Goal: Information Seeking & Learning: Compare options

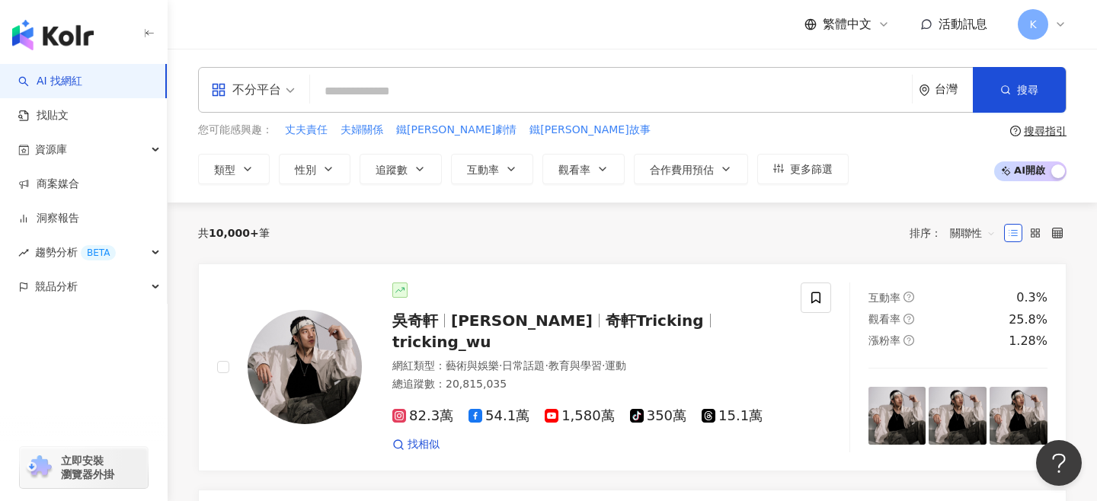
click at [332, 97] on input "search" at bounding box center [611, 91] width 590 height 29
type input "*"
type input "***"
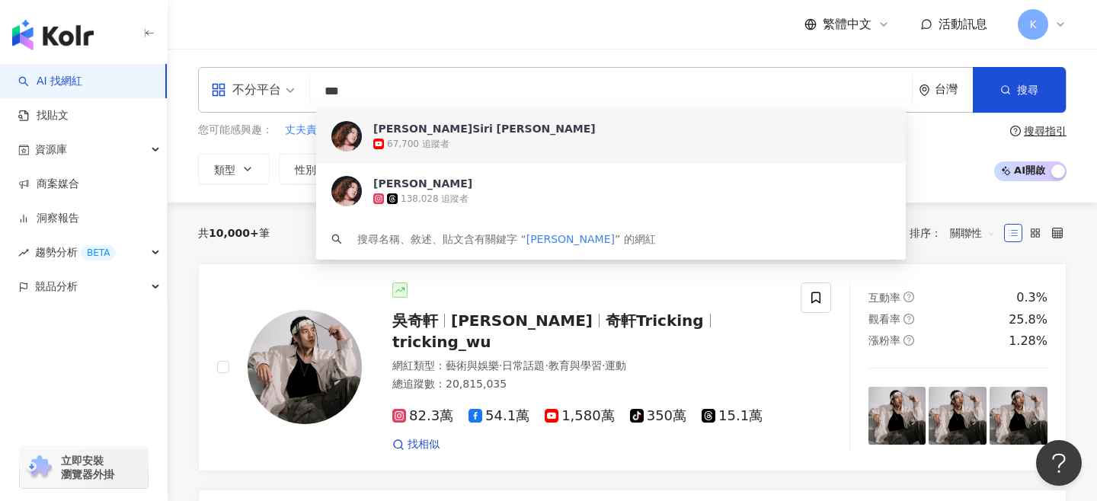
click at [409, 151] on div "67,700 追蹤者" at bounding box center [631, 143] width 517 height 15
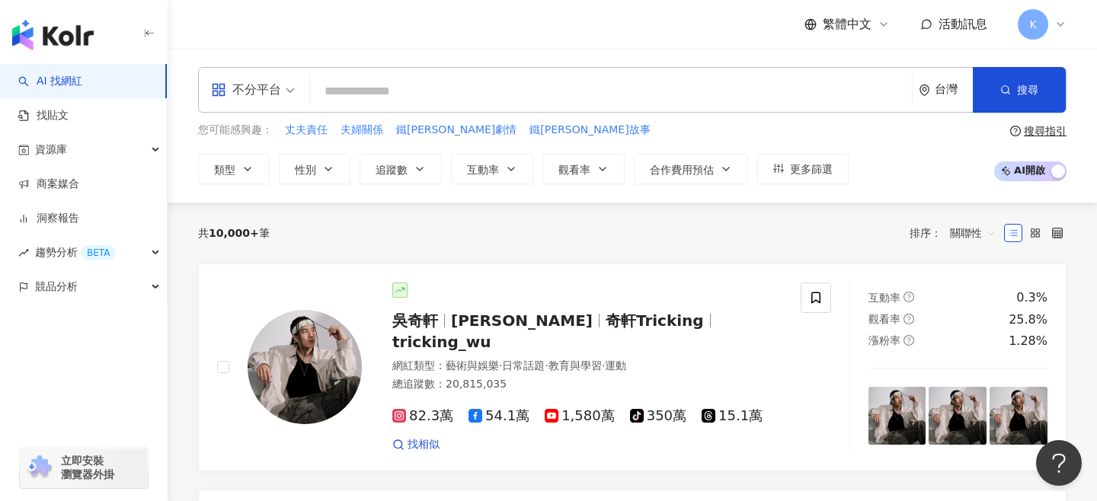
click at [425, 192] on div "不分平台 台灣 搜尋 b8fb647c-0356-4f3d-894a-e6b006fc2a7b 李竺芯Siri Lee 67,700 追蹤者 李竺芯SiriL…" at bounding box center [632, 126] width 929 height 154
click at [430, 94] on input "search" at bounding box center [611, 91] width 590 height 29
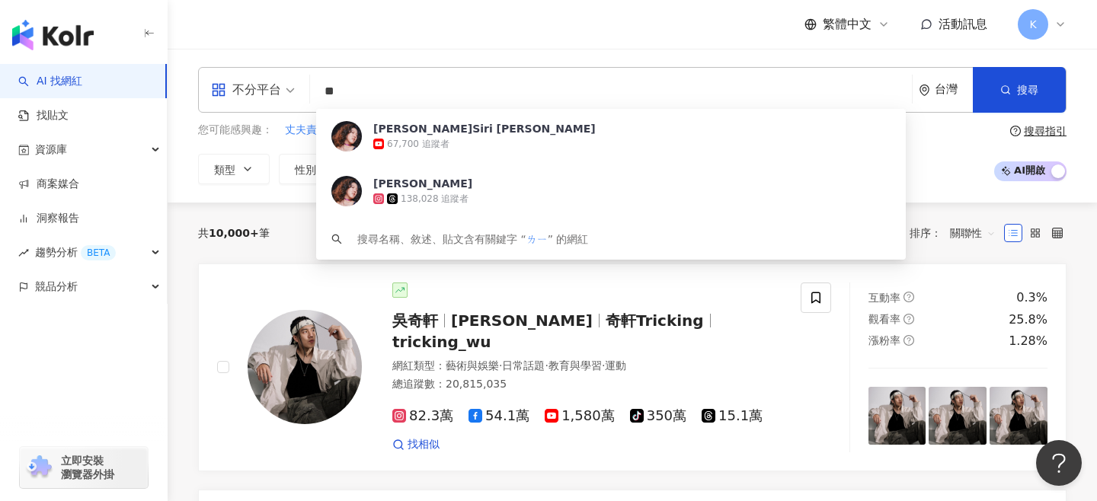
type input "*"
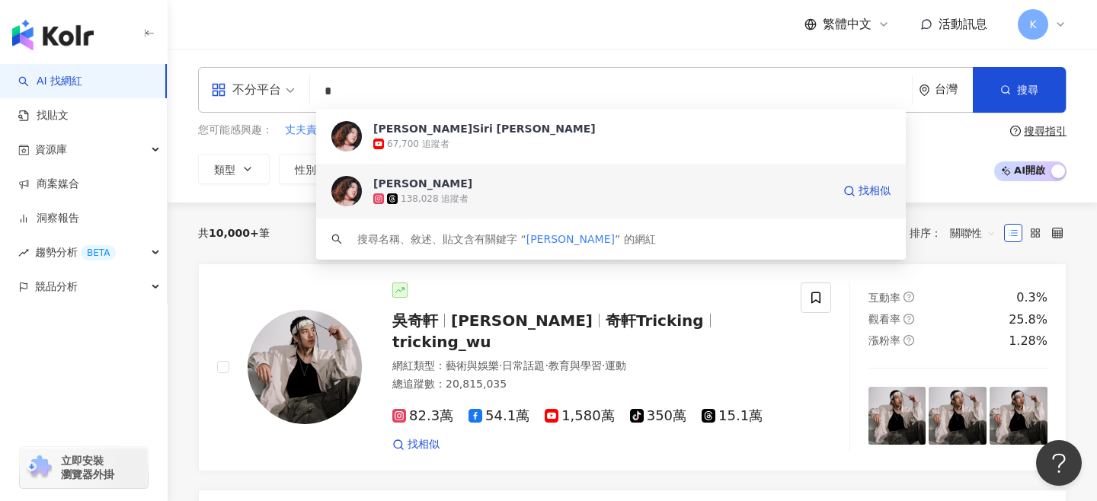
click at [738, 178] on span "李竺芯SiriLee" at bounding box center [602, 183] width 459 height 15
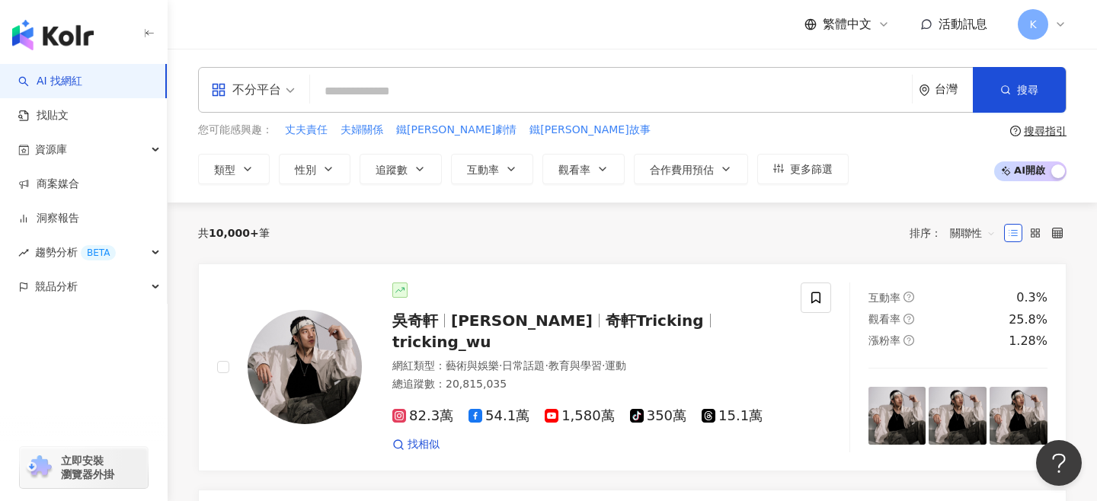
click at [442, 92] on input "search" at bounding box center [611, 91] width 590 height 29
paste input "**********"
type input "**********"
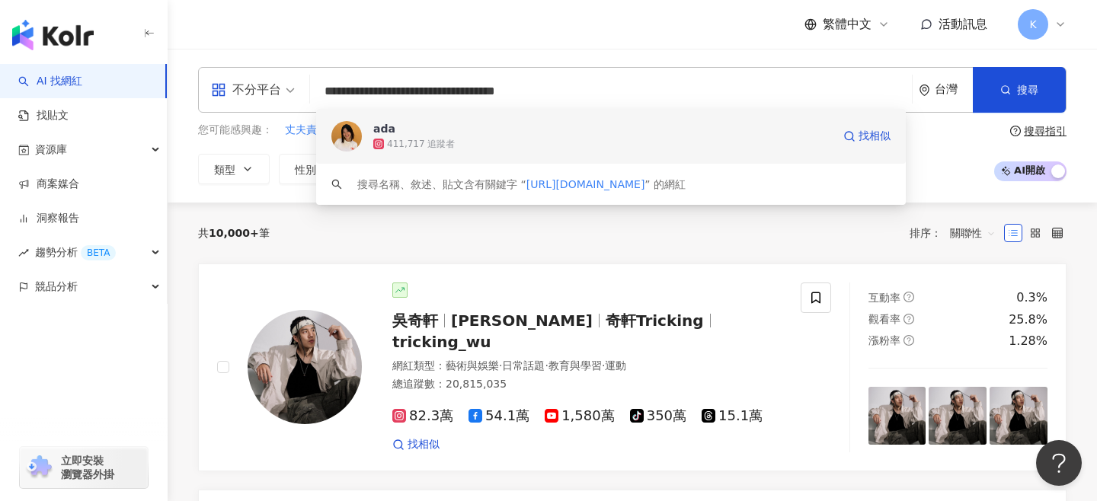
click at [486, 138] on div "411,717 追蹤者" at bounding box center [602, 143] width 459 height 15
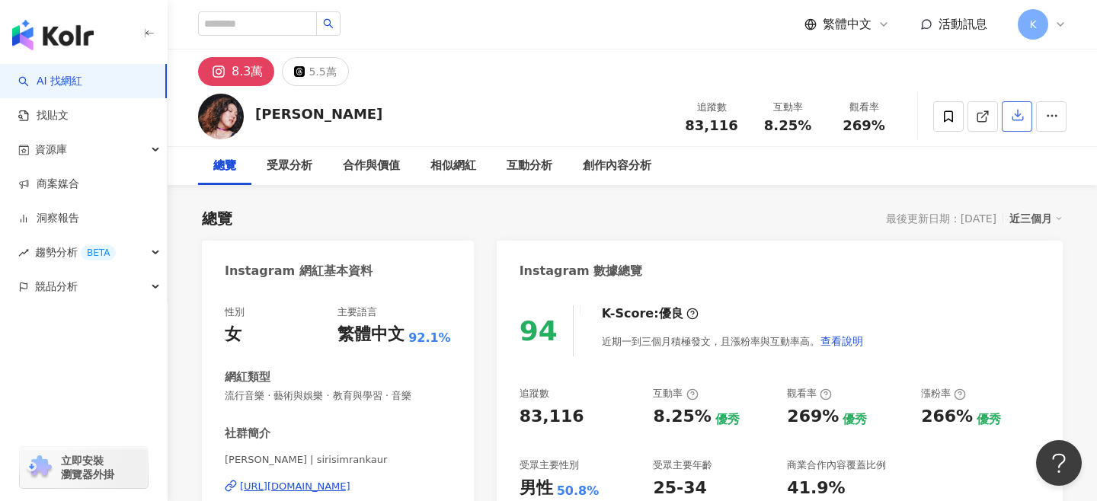
click at [1015, 114] on icon "button" at bounding box center [1018, 115] width 14 height 14
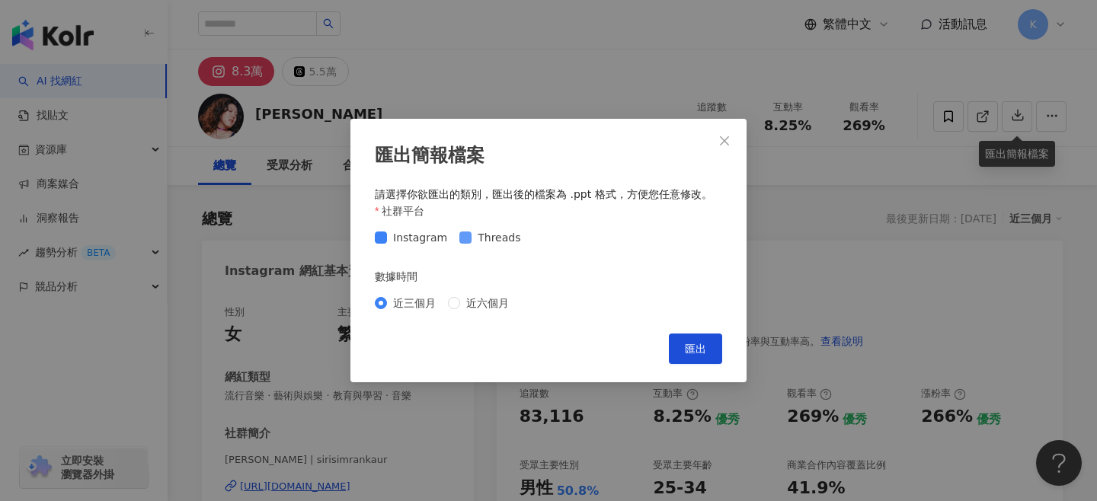
click at [466, 240] on span at bounding box center [465, 238] width 12 height 12
click at [703, 362] on button "匯出" at bounding box center [695, 349] width 53 height 30
click at [725, 139] on icon "close" at bounding box center [724, 140] width 9 height 9
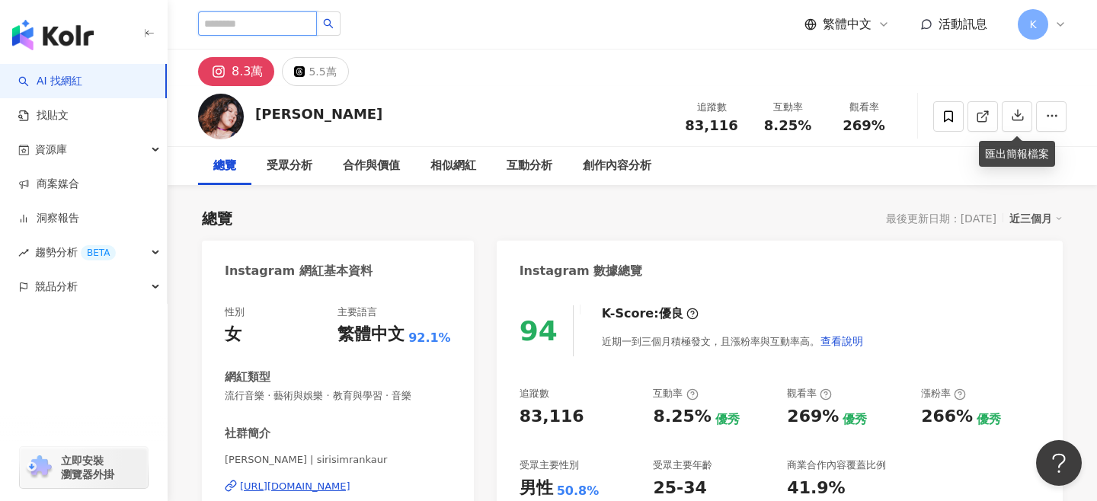
click at [272, 27] on input "search" at bounding box center [257, 23] width 119 height 24
type input "**"
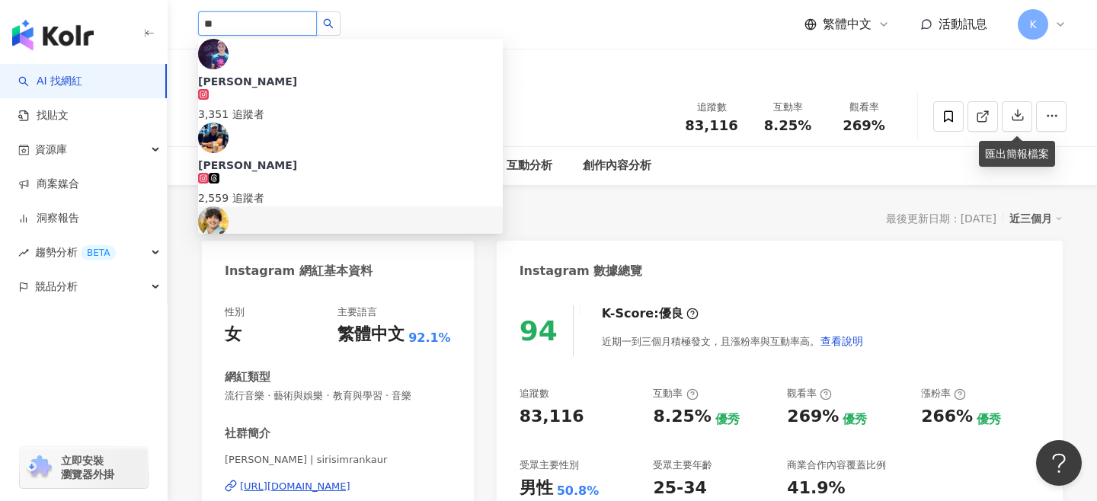
click at [324, 242] on span "我是路易" at bounding box center [350, 249] width 305 height 15
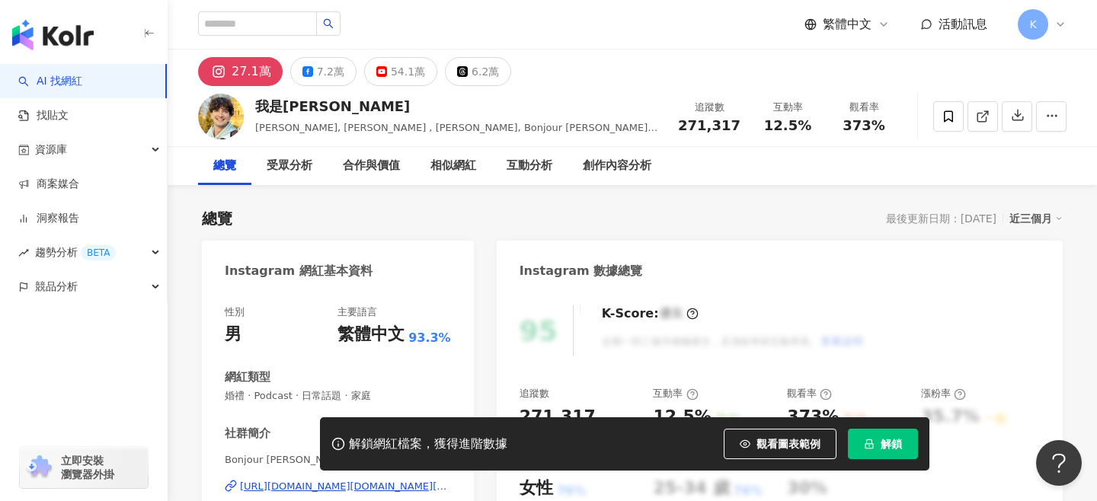
click at [891, 447] on span "解鎖" at bounding box center [891, 444] width 21 height 12
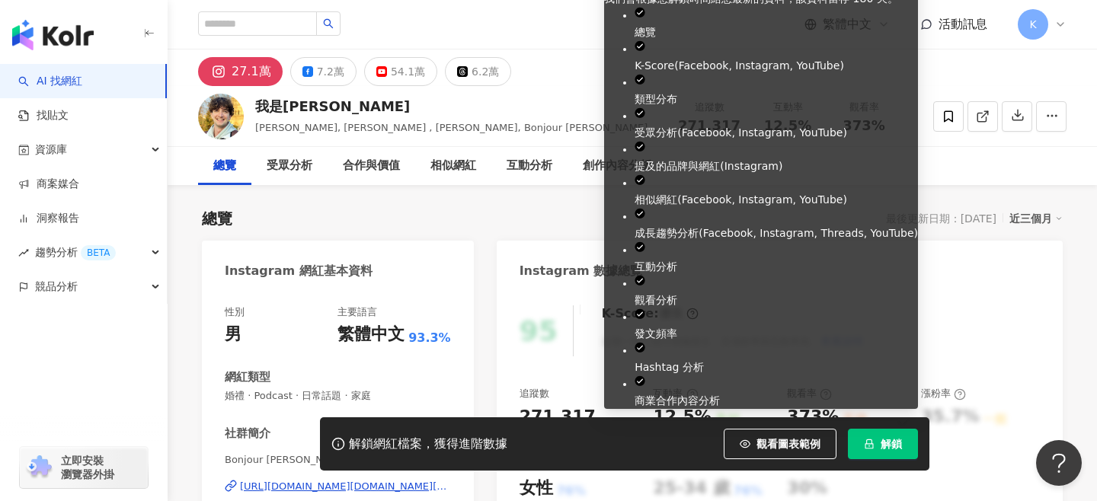
click at [886, 446] on span "解鎖" at bounding box center [891, 444] width 21 height 12
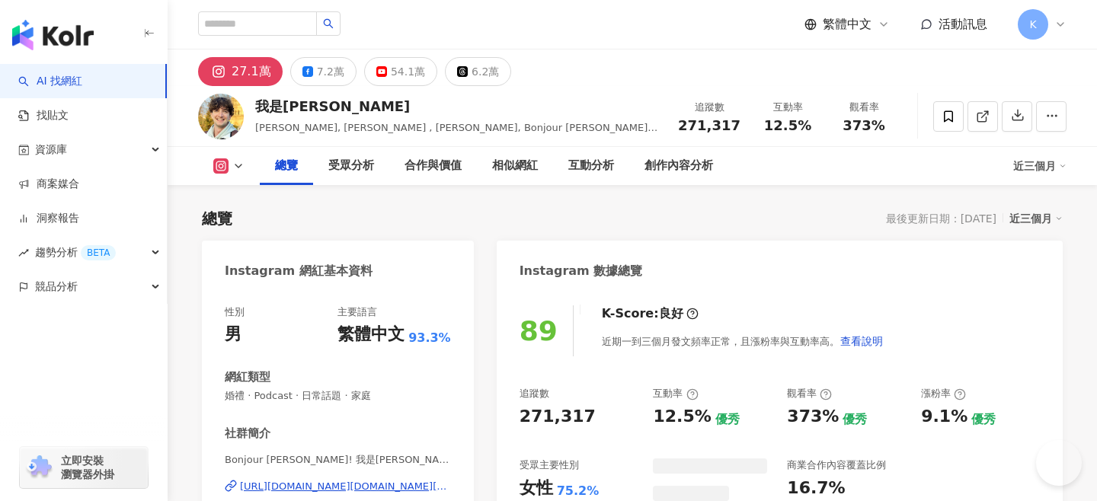
click at [1013, 117] on icon "button" at bounding box center [1018, 115] width 14 height 14
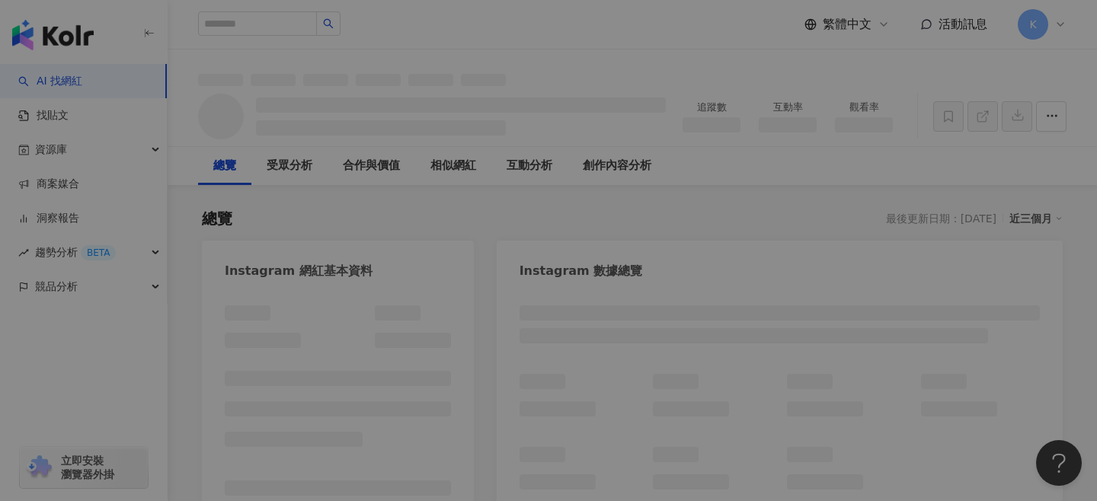
click at [613, 280] on div "請先解鎖網紅檔案，才可以下載使用 此功能須先解鎖網紅檔案，您才能下載使用。 取消 直接解鎖並下載" at bounding box center [548, 250] width 1097 height 501
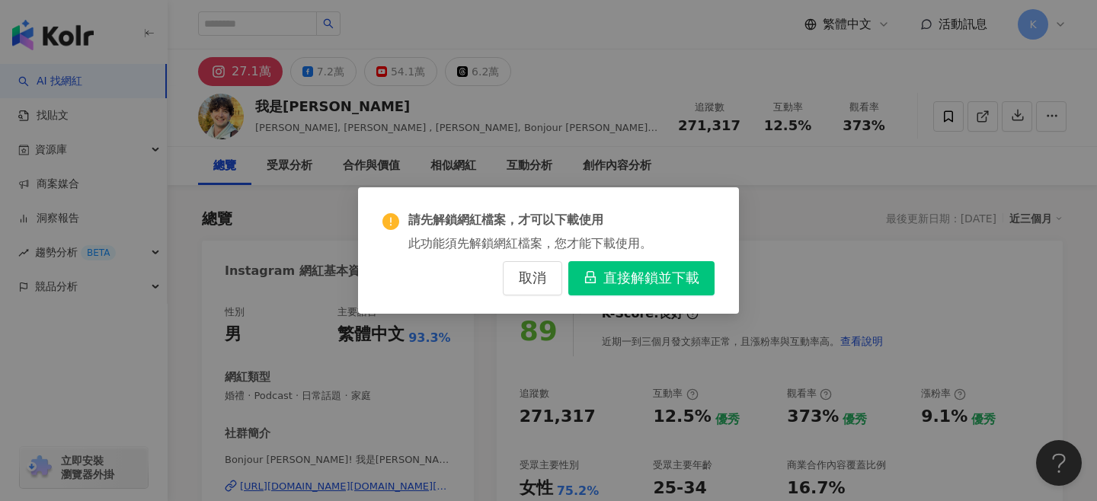
click at [616, 286] on span "直接解鎖並下載" at bounding box center [651, 278] width 96 height 17
click at [533, 283] on span "取消" at bounding box center [532, 278] width 27 height 17
click at [632, 283] on span "直接解鎖並下載" at bounding box center [651, 278] width 96 height 17
click at [533, 279] on span "取消" at bounding box center [532, 278] width 27 height 17
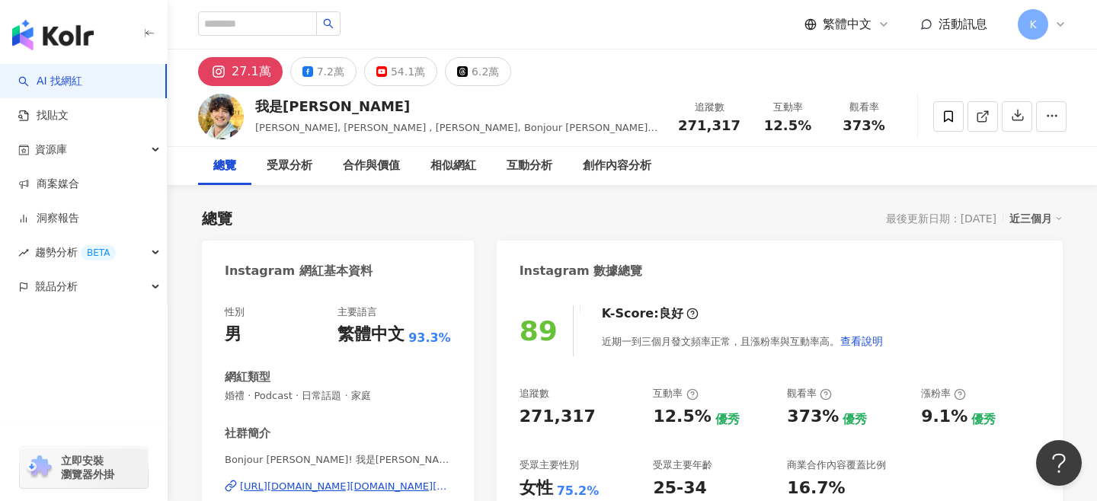
click at [953, 74] on div "27.1萬 7.2萬 54.1萬 6.2萬" at bounding box center [632, 68] width 929 height 37
click at [1019, 119] on div "其他操作" at bounding box center [999, 117] width 55 height 26
click at [1022, 115] on icon "button" at bounding box center [1018, 115] width 14 height 14
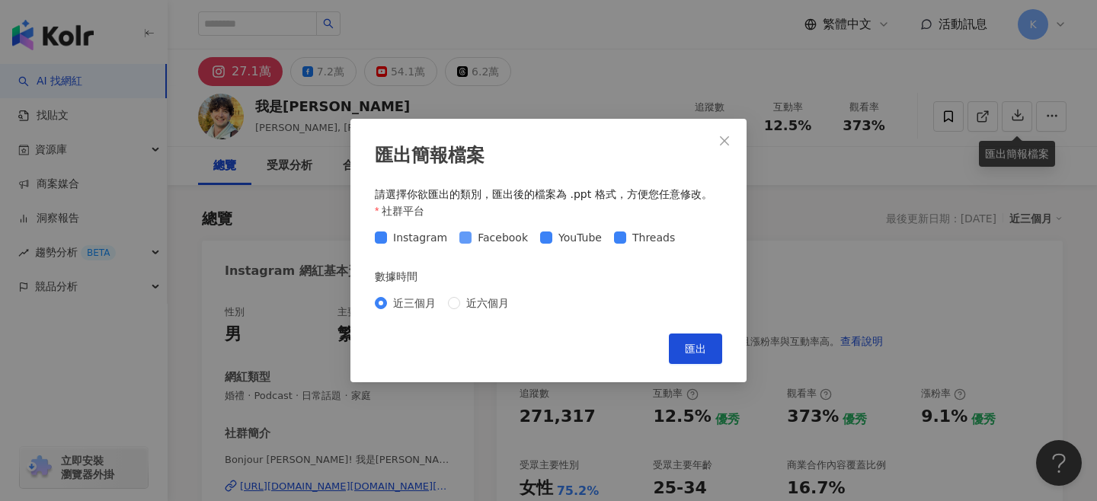
click at [479, 238] on span "Facebook" at bounding box center [503, 237] width 62 height 17
click at [581, 243] on span "YouTube" at bounding box center [580, 237] width 56 height 17
click at [656, 243] on span "Threads" at bounding box center [653, 237] width 55 height 17
click at [702, 347] on span "匯出" at bounding box center [695, 349] width 21 height 12
click at [723, 137] on icon "close" at bounding box center [724, 141] width 12 height 12
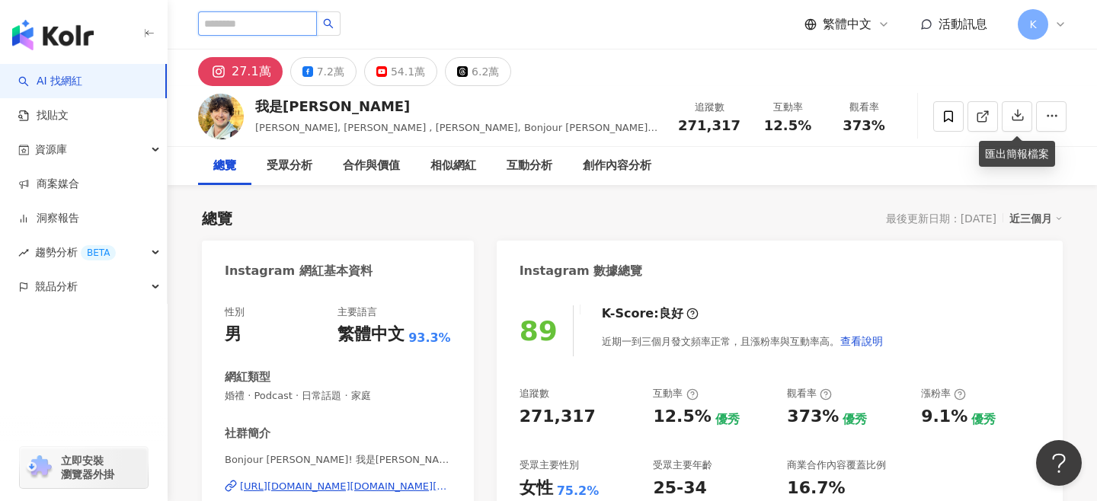
click at [246, 14] on input "search" at bounding box center [257, 23] width 119 height 24
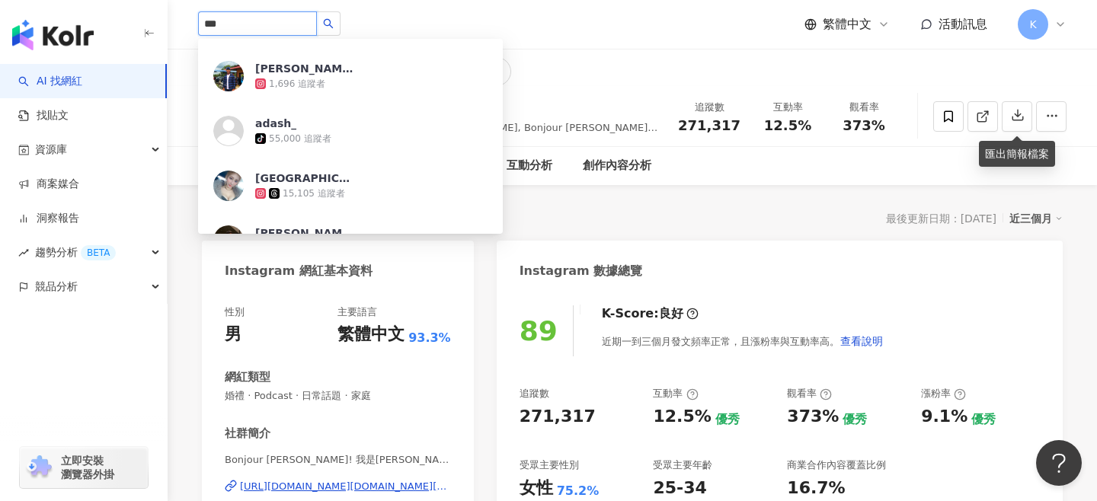
scroll to position [561, 0]
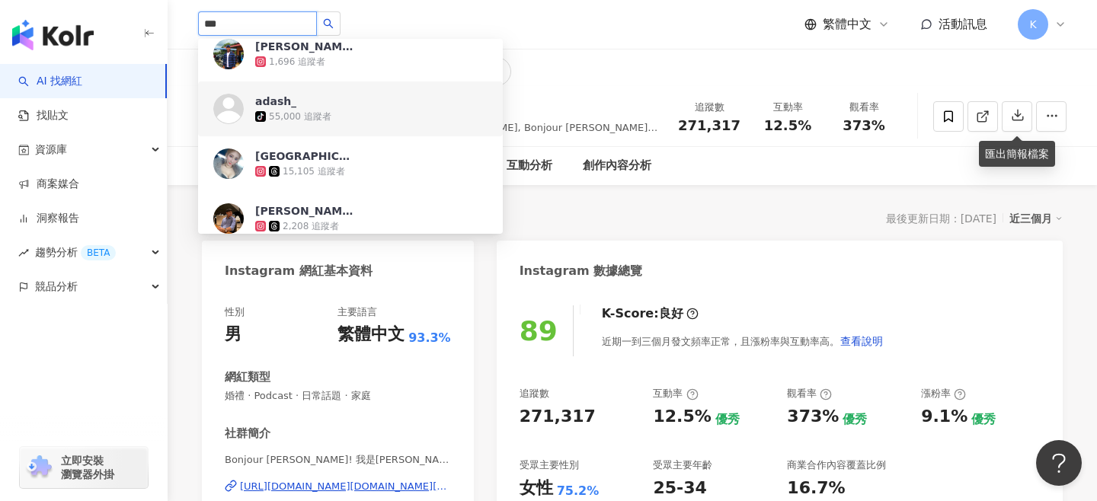
type input "***"
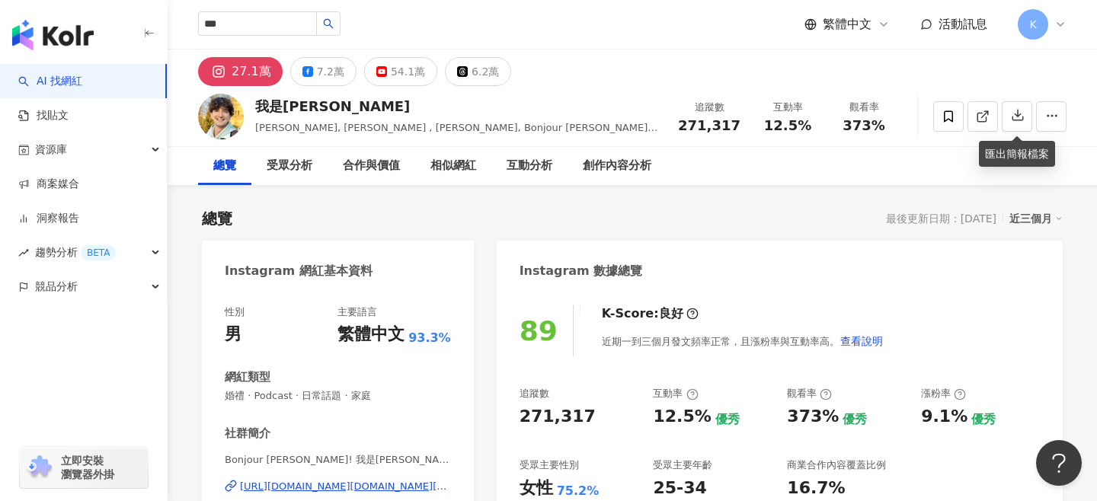
click at [587, 97] on div "我是路易 路易, Louis , Bonjour Louis, Bonjour Louis - 我是路易 追蹤數 271,317 互動率 12.5% 觀看率 …" at bounding box center [632, 116] width 929 height 60
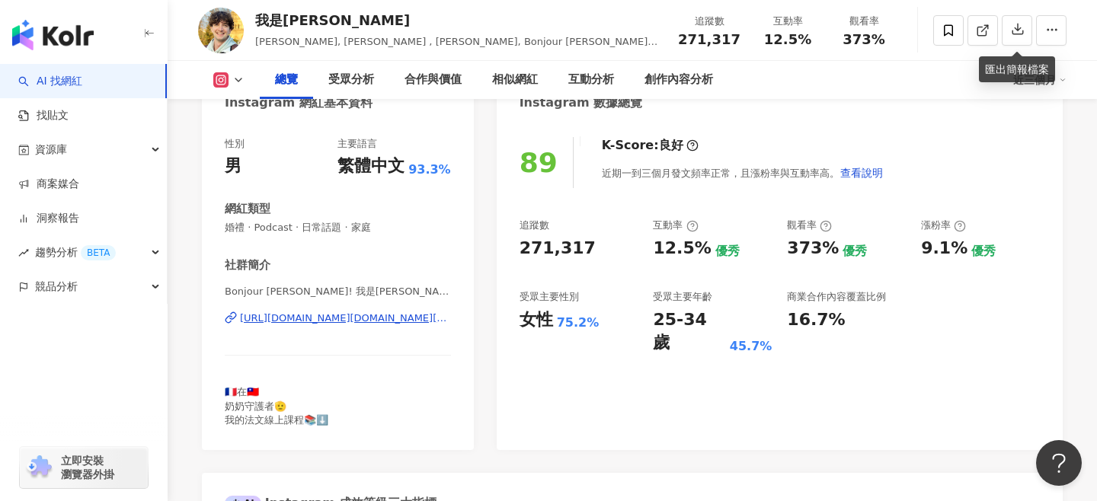
scroll to position [170, 0]
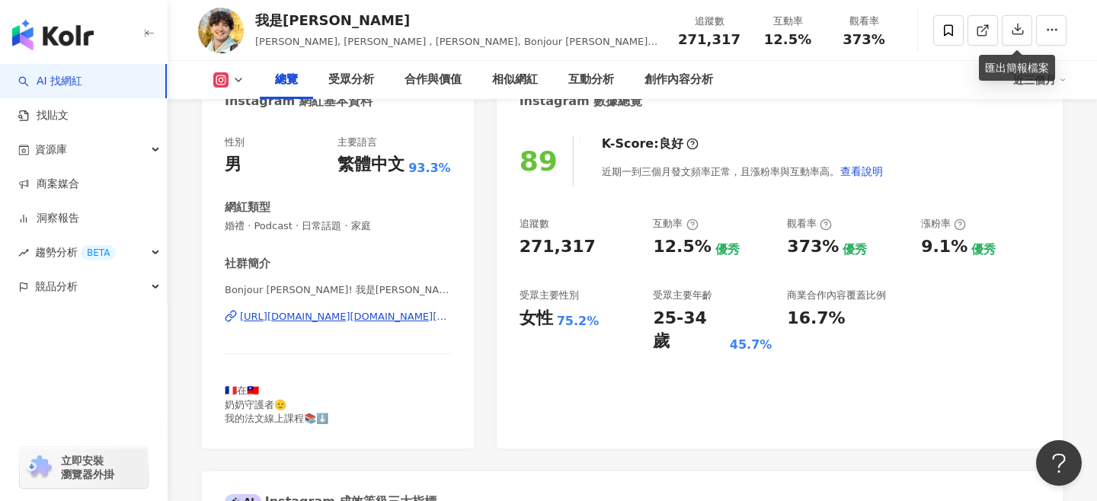
click at [402, 312] on div "https://www.instagram.com/bonjour.louis/" at bounding box center [345, 317] width 211 height 14
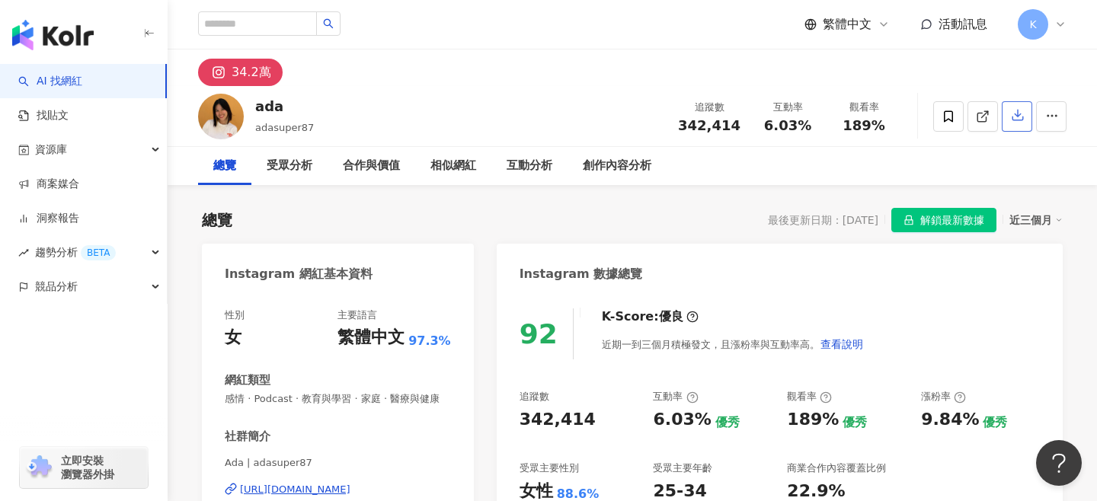
click at [1016, 122] on icon "button" at bounding box center [1018, 115] width 14 height 14
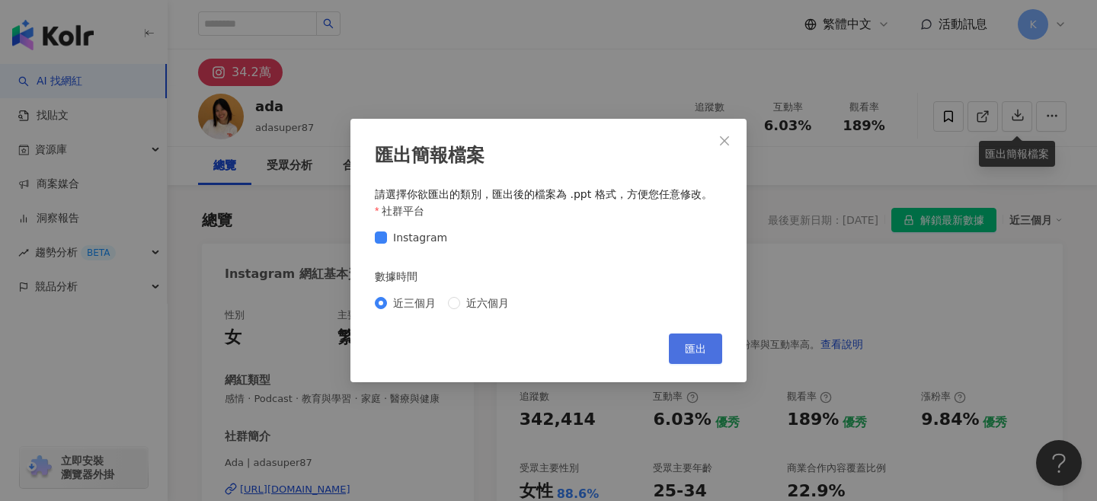
click at [691, 347] on span "匯出" at bounding box center [695, 349] width 21 height 12
click at [727, 136] on icon "close" at bounding box center [724, 141] width 12 height 12
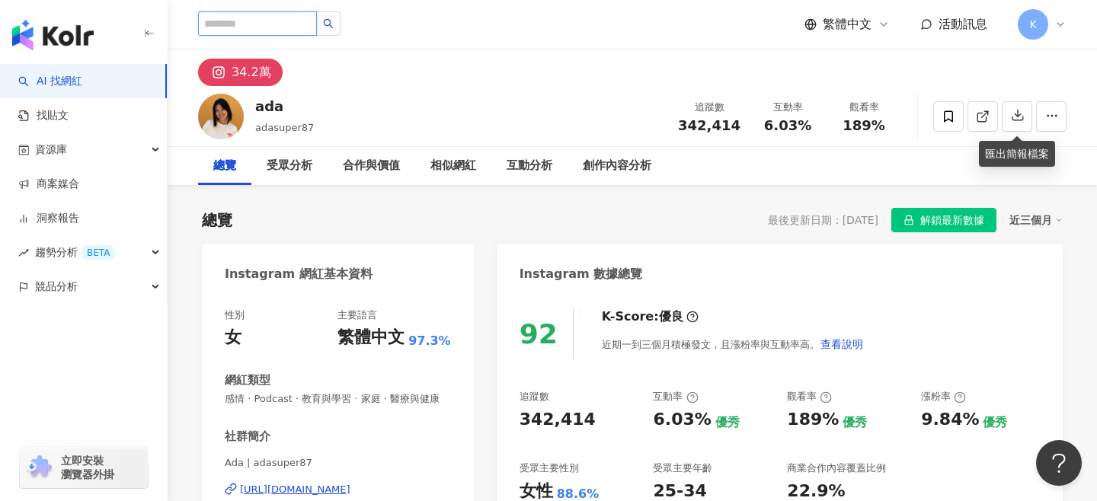
click at [245, 24] on input "search" at bounding box center [257, 23] width 119 height 24
click at [280, 19] on input "search" at bounding box center [257, 23] width 119 height 24
type input "*"
type input "**"
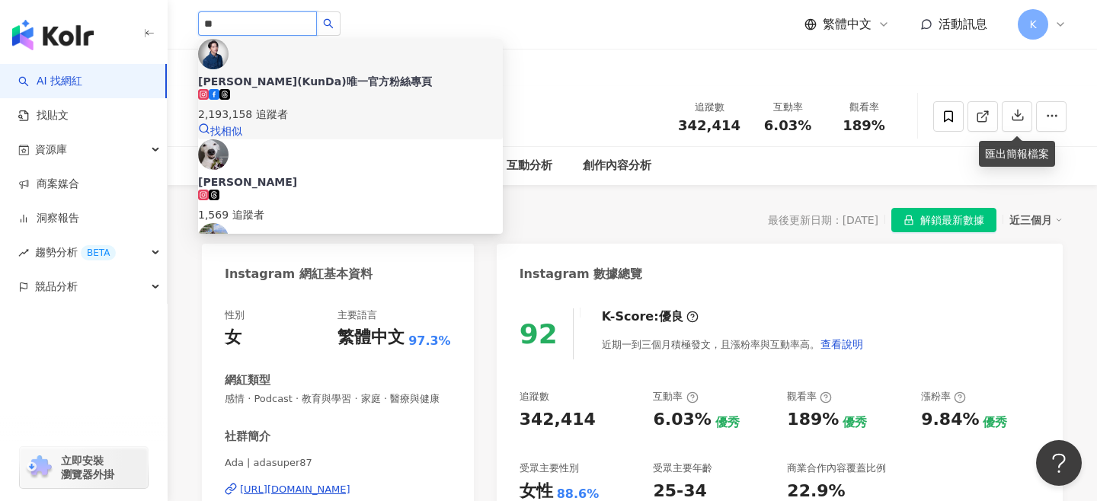
click at [295, 89] on div "2,193,158 追蹤者" at bounding box center [350, 106] width 305 height 34
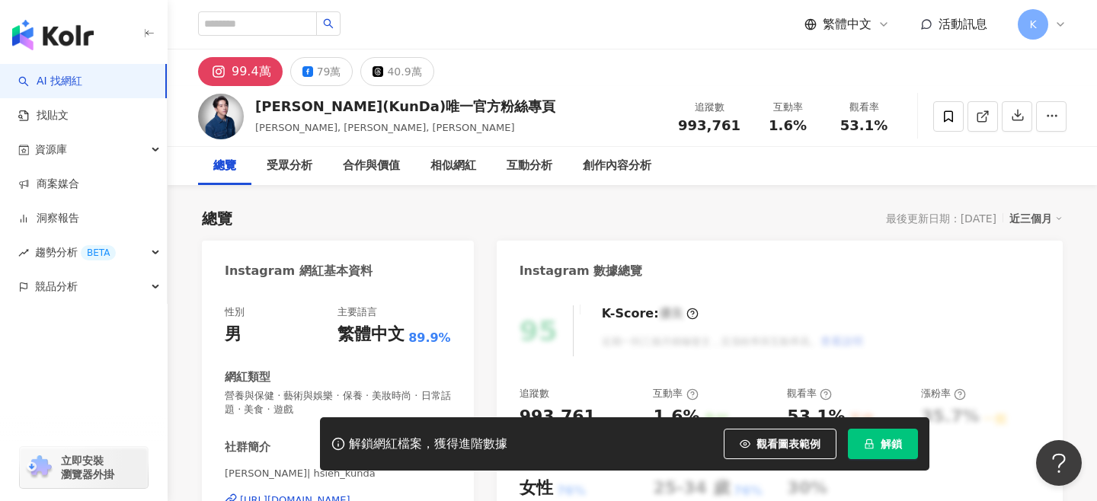
click at [886, 441] on span "解鎖" at bounding box center [891, 444] width 21 height 12
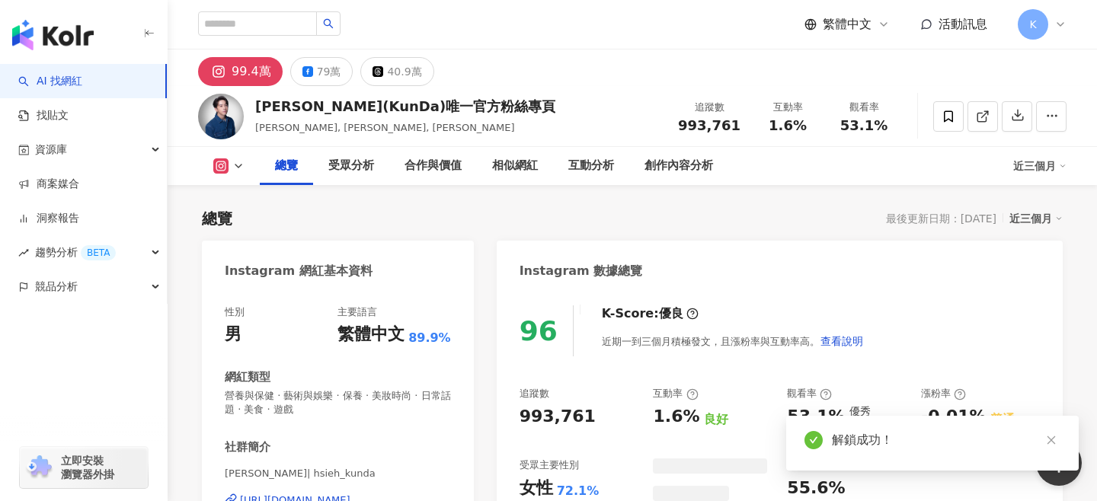
scroll to position [1403, 0]
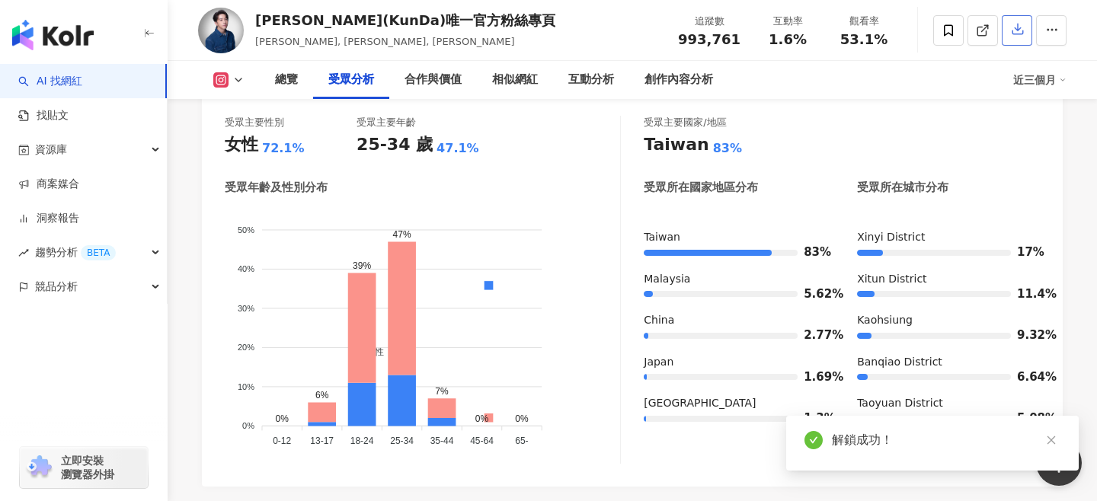
click at [1017, 35] on icon "button" at bounding box center [1018, 29] width 11 height 11
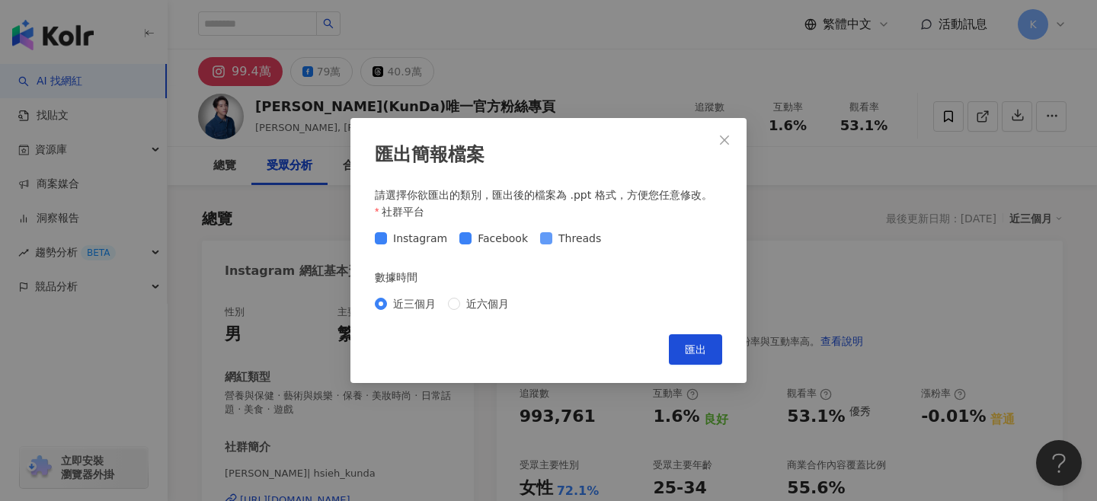
click at [510, 237] on span "Facebook" at bounding box center [503, 238] width 62 height 17
click at [590, 238] on span "Threads" at bounding box center [579, 238] width 55 height 17
click at [691, 348] on span "匯出" at bounding box center [695, 350] width 21 height 12
click at [727, 149] on button "Close" at bounding box center [724, 140] width 30 height 30
